Goal: Navigation & Orientation: Find specific page/section

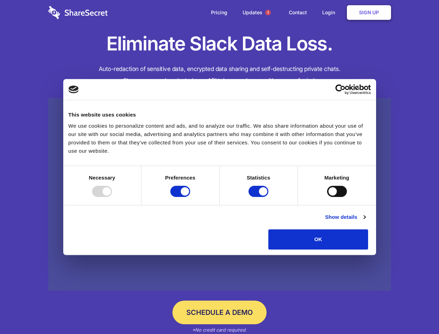
click at [112, 197] on div at bounding box center [102, 191] width 20 height 11
click at [190, 197] on input "Preferences" at bounding box center [180, 191] width 20 height 11
checkbox input "false"
click at [259, 197] on input "Statistics" at bounding box center [259, 191] width 20 height 11
checkbox input "false"
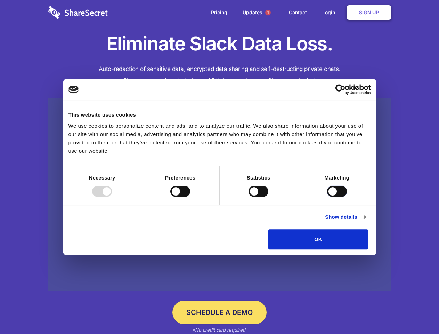
click at [327, 197] on input "Marketing" at bounding box center [337, 191] width 20 height 11
checkbox input "true"
click at [366, 221] on link "Show details" at bounding box center [345, 217] width 40 height 8
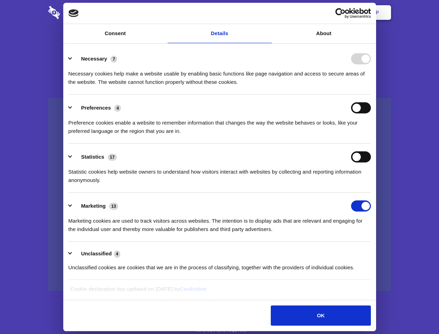
click at [371, 95] on li "Necessary 7 Necessary cookies help make a website usable by enabling basic func…" at bounding box center [220, 70] width 303 height 49
click at [268, 13] on span "1" at bounding box center [268, 13] width 6 height 6
